Goal: Task Accomplishment & Management: Use online tool/utility

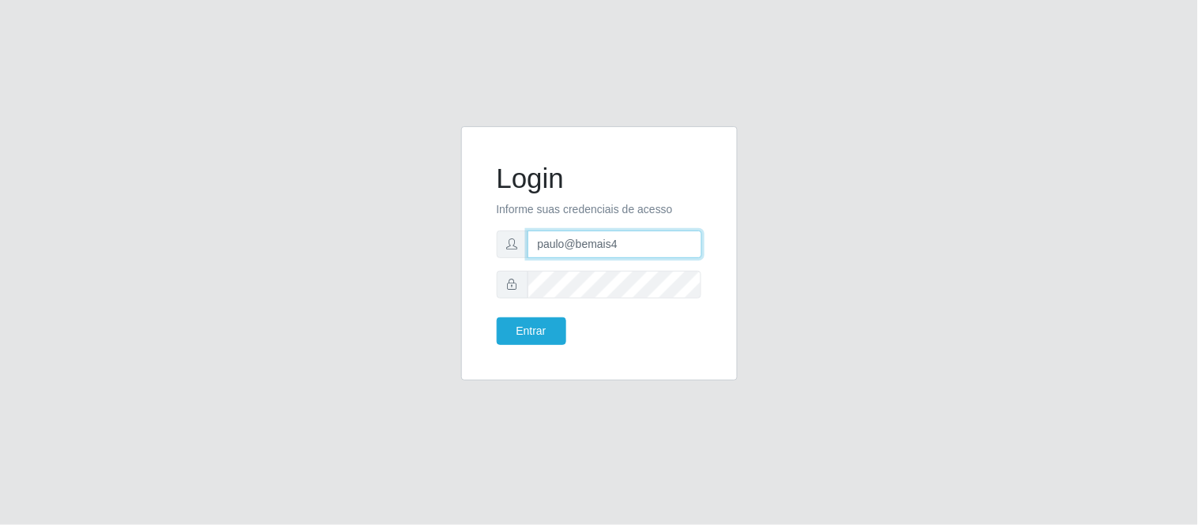
drag, startPoint x: 635, startPoint y: 253, endPoint x: 431, endPoint y: 241, distance: 204.0
click at [431, 241] on div "Login Informe suas credenciais de acesso paulo@bemais4 Entrar" at bounding box center [599, 262] width 900 height 273
type input "juliomarques@queiroz"
click at [497, 317] on button "Entrar" at bounding box center [531, 331] width 69 height 28
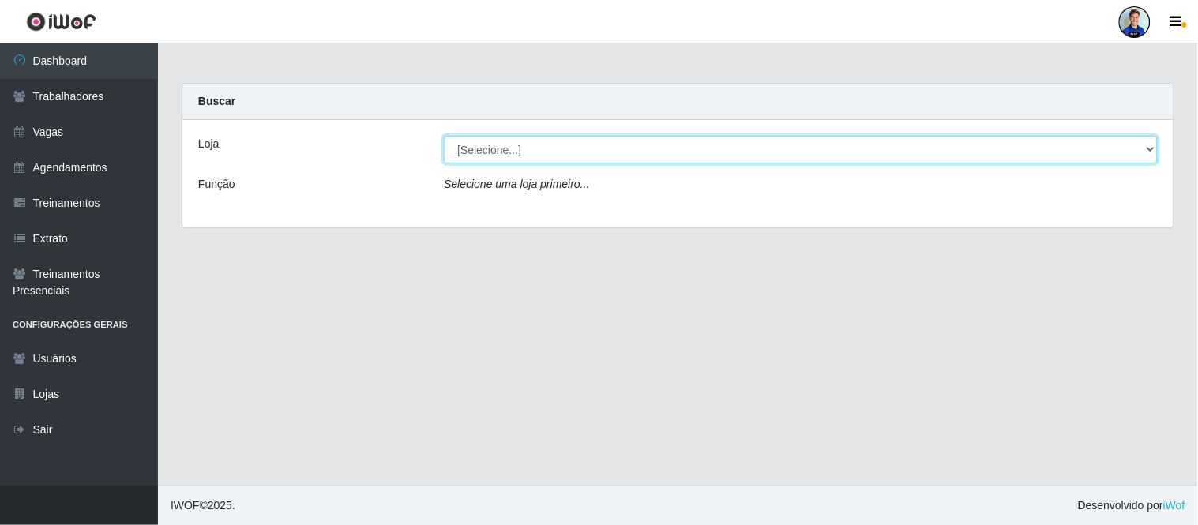
click at [478, 159] on select "[Selecione...] Hiper Queiroz - Nova Betânia Hiper Queiroz - São Bento Queiroz A…" at bounding box center [801, 150] width 714 height 28
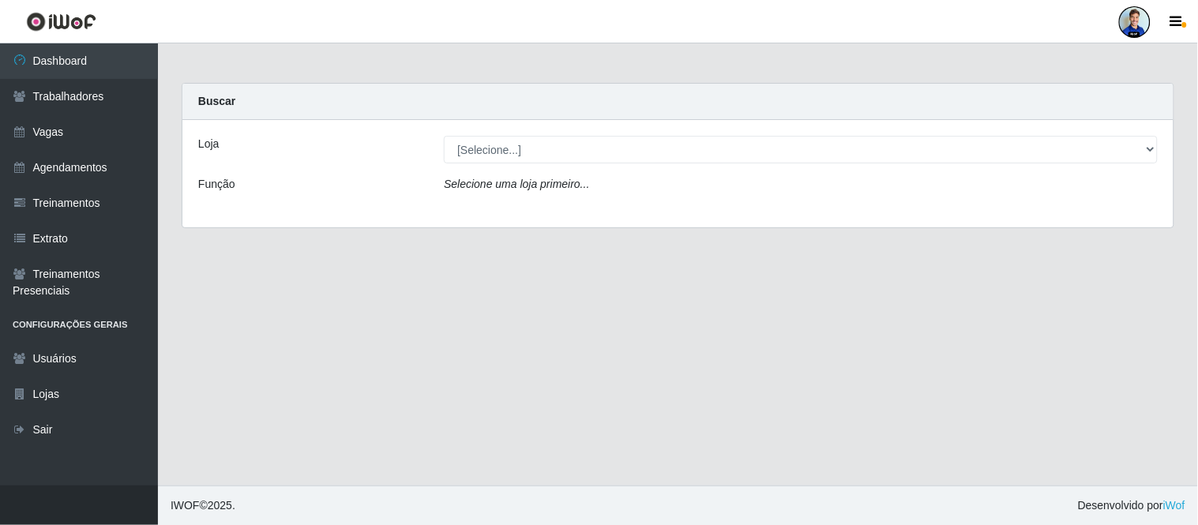
click at [373, 198] on div "Função" at bounding box center [309, 187] width 246 height 23
